Goal: Task Accomplishment & Management: Use online tool/utility

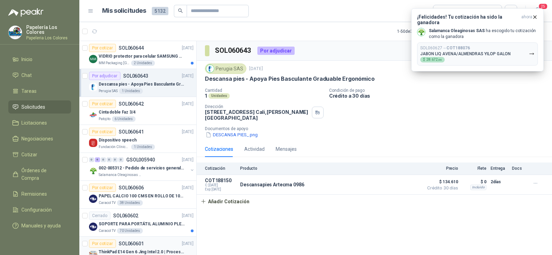
scroll to position [138, 0]
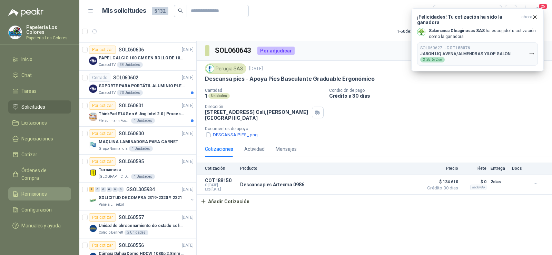
click at [27, 190] on span "Remisiones" at bounding box center [34, 194] width 26 height 8
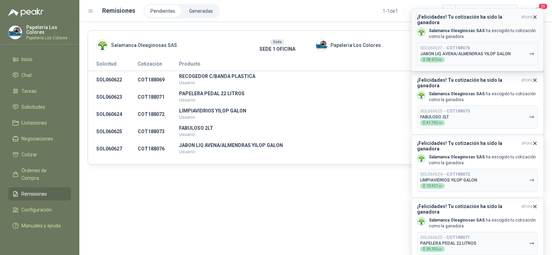
click at [535, 16] on icon "button" at bounding box center [535, 17] width 6 height 6
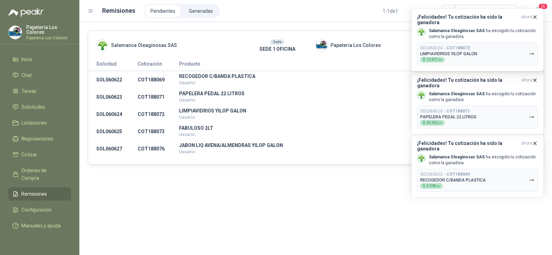
click at [535, 16] on icon "button" at bounding box center [535, 17] width 6 height 6
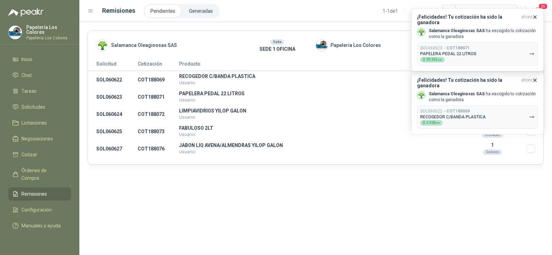
click at [535, 16] on icon "button" at bounding box center [535, 17] width 6 height 6
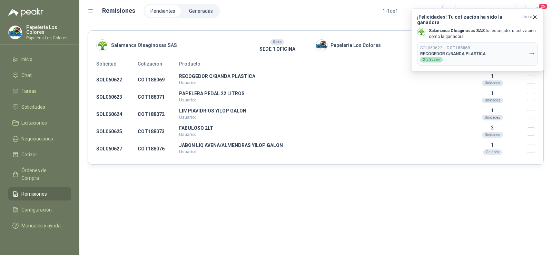
click at [535, 16] on icon "button" at bounding box center [535, 17] width 6 height 6
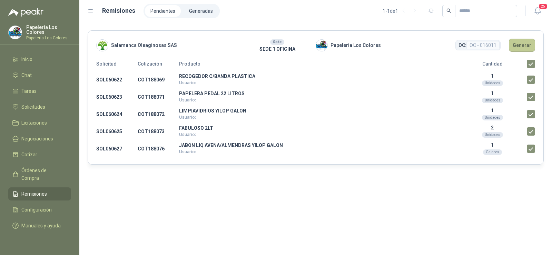
click at [521, 44] on button "Generar" at bounding box center [522, 45] width 26 height 13
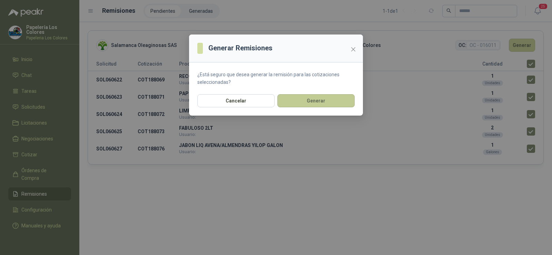
click at [309, 102] on button "Generar" at bounding box center [315, 100] width 77 height 13
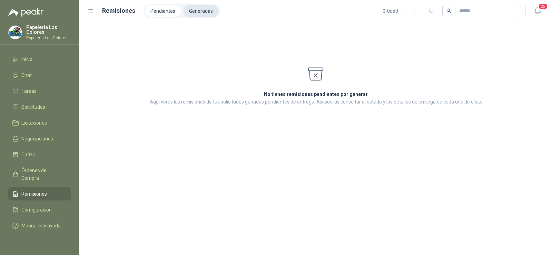
click at [199, 15] on li "Generadas" at bounding box center [200, 11] width 35 height 12
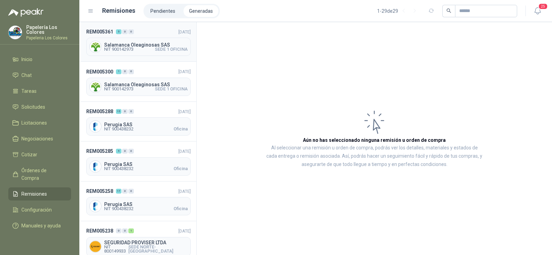
click at [130, 43] on span "Salamanca Oleaginosas SAS" at bounding box center [145, 44] width 83 height 5
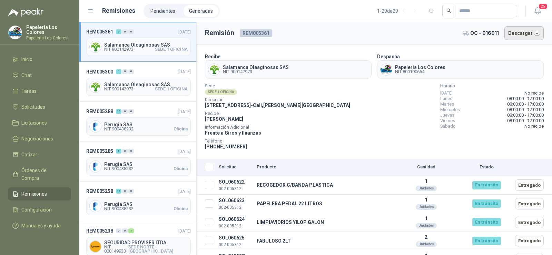
click at [519, 37] on button "Descargar" at bounding box center [524, 33] width 40 height 14
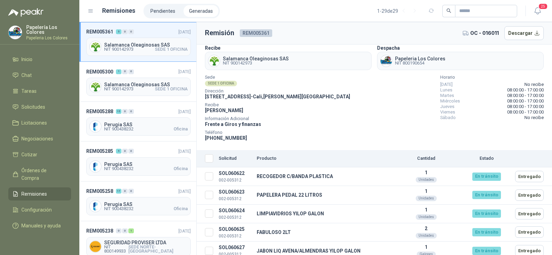
scroll to position [13, 0]
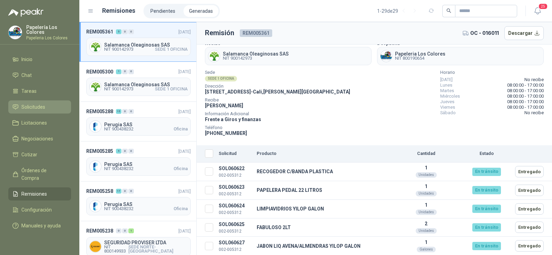
click at [32, 104] on span "Solicitudes" at bounding box center [33, 107] width 24 height 8
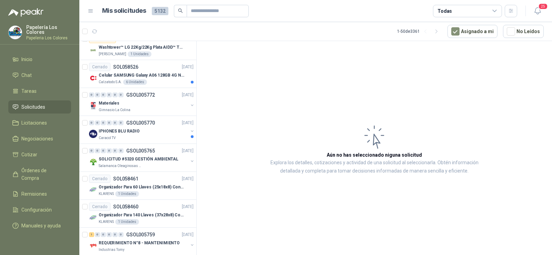
scroll to position [931, 0]
click at [129, 157] on p "SOLICITUD #5320 GESTIÓN AMBIENTAL" at bounding box center [139, 159] width 80 height 7
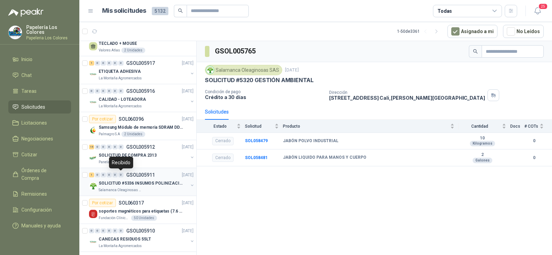
scroll to position [621, 0]
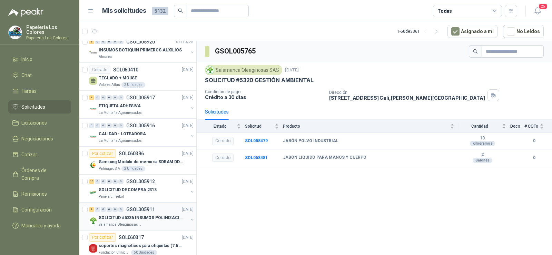
click at [116, 222] on p "Salamanca Oleaginosas SAS" at bounding box center [120, 225] width 43 height 6
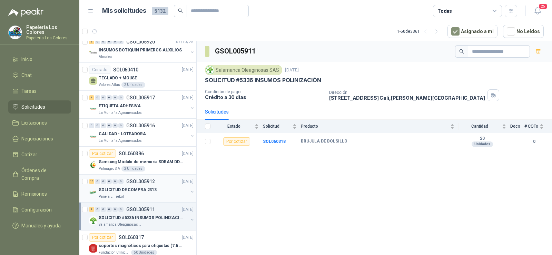
scroll to position [586, 0]
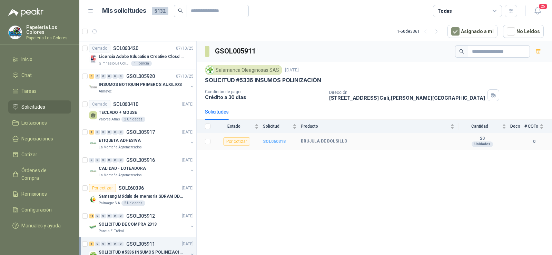
click at [277, 141] on b "SOL060318" at bounding box center [274, 141] width 23 height 5
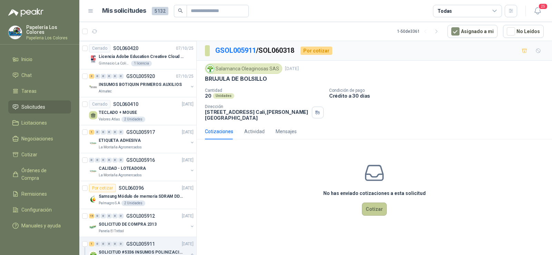
click at [374, 205] on button "Cotizar" at bounding box center [374, 208] width 25 height 13
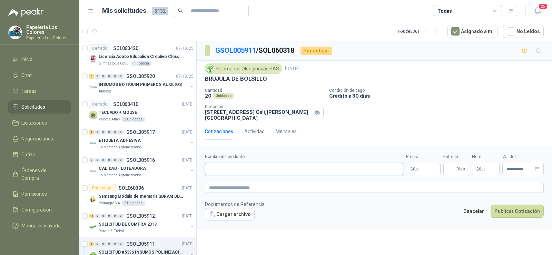
click at [243, 163] on input "Nombre del producto" at bounding box center [304, 169] width 198 height 12
type input "**********"
click at [453, 163] on input "Entrega" at bounding box center [451, 169] width 8 height 12
type input "*"
click at [410, 171] on form "**********" at bounding box center [374, 186] width 355 height 83
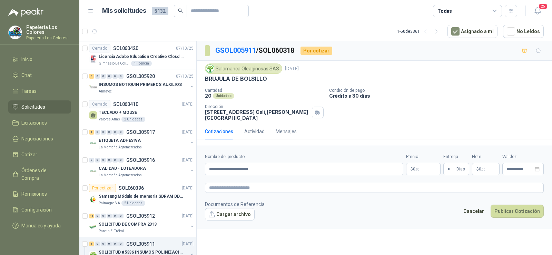
click at [411, 169] on body "Papelería Los Colores Papeleria Los Colores Inicio Chat Tareas Solicitudes Lici…" at bounding box center [276, 127] width 552 height 255
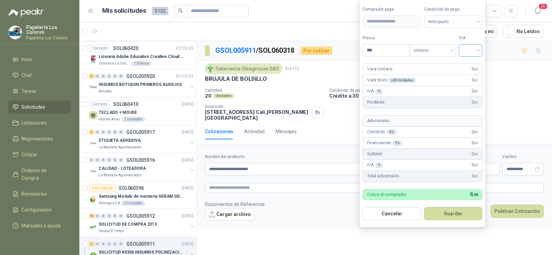
click at [469, 47] on input "search" at bounding box center [470, 49] width 15 height 10
click at [476, 63] on div "19%" at bounding box center [472, 65] width 13 height 8
click at [442, 23] on span "Anticipado" at bounding box center [454, 22] width 51 height 10
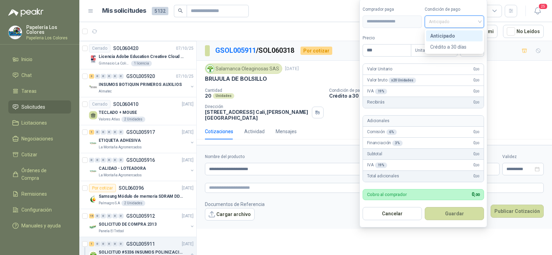
click at [442, 43] on div "Crédito a 30 días" at bounding box center [454, 47] width 48 height 8
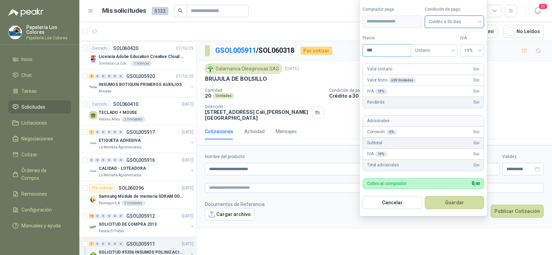
click at [363, 51] on input "***" at bounding box center [387, 50] width 48 height 12
type input "*******"
click at [448, 200] on button "Guardar" at bounding box center [454, 202] width 59 height 13
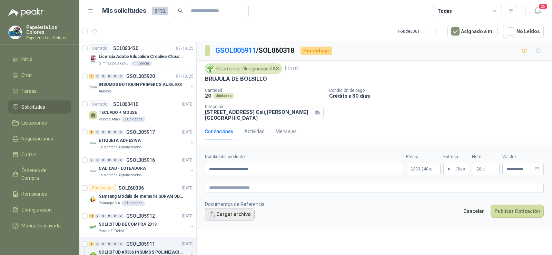
click at [223, 208] on button "Cargar archivo" at bounding box center [230, 214] width 50 height 12
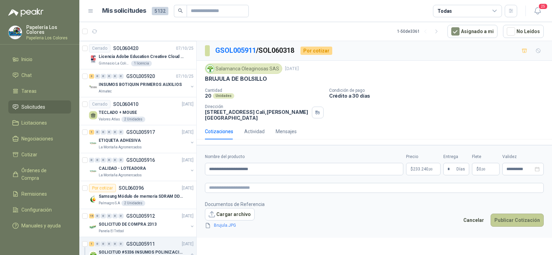
click at [512, 213] on button "Publicar Cotización" at bounding box center [516, 219] width 53 height 13
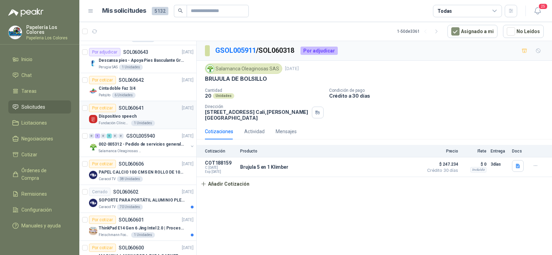
scroll to position [34, 0]
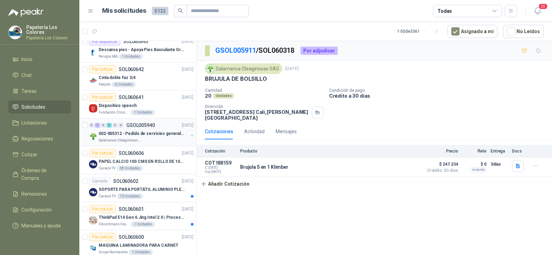
click at [117, 132] on p "002-005312 - Pedido de servicios generales CASA RO" at bounding box center [142, 133] width 86 height 7
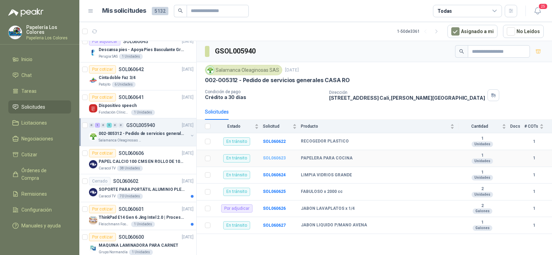
click at [268, 160] on b "SOL060623" at bounding box center [274, 158] width 23 height 5
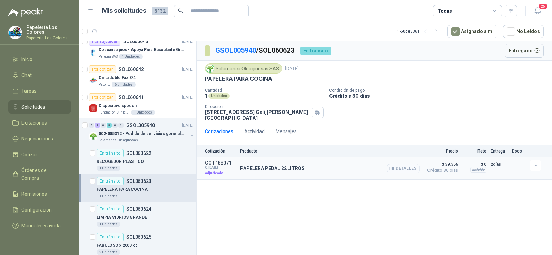
click at [393, 167] on button "Detalles" at bounding box center [403, 168] width 32 height 9
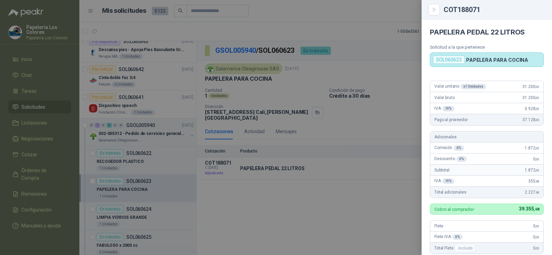
click at [341, 187] on div at bounding box center [276, 127] width 552 height 255
